Goal: Go to known website: Access a specific website the user already knows

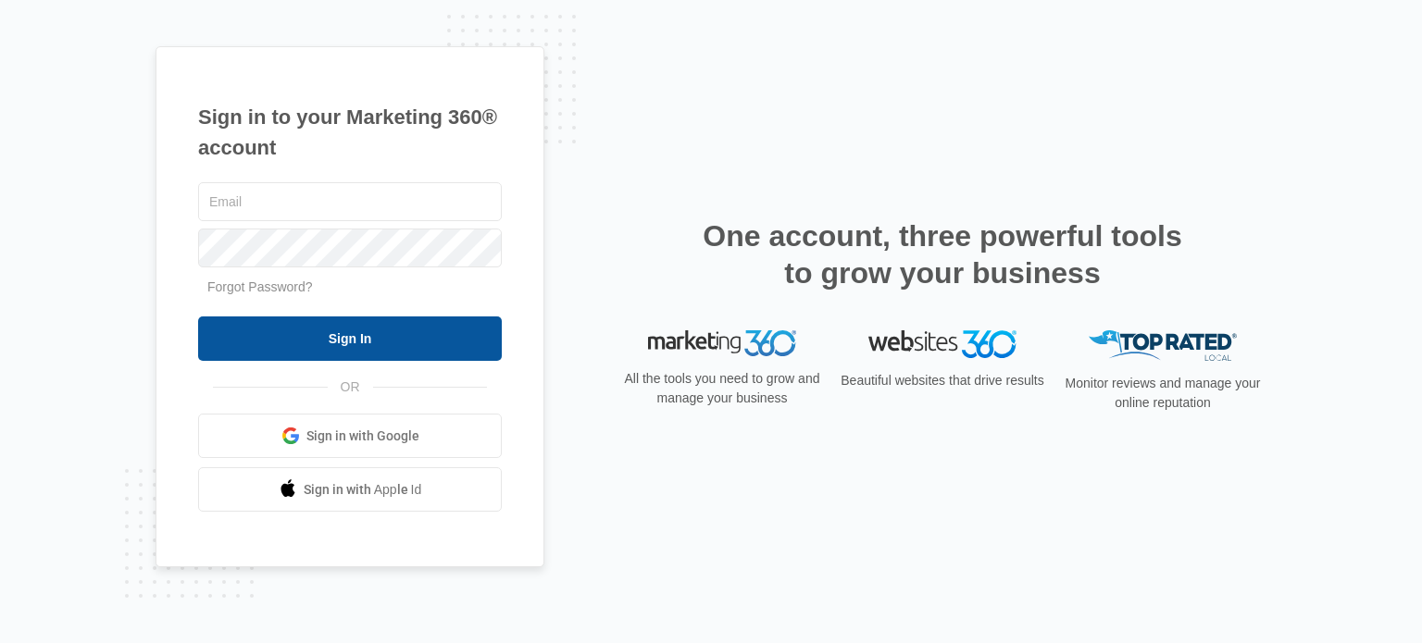
type input "[EMAIL_ADDRESS][DOMAIN_NAME]"
click at [406, 343] on input "Sign In" at bounding box center [350, 339] width 304 height 44
type input "[EMAIL_ADDRESS][DOMAIN_NAME]"
click at [425, 344] on input "Sign In" at bounding box center [350, 339] width 304 height 44
